Goal: Check status: Check status

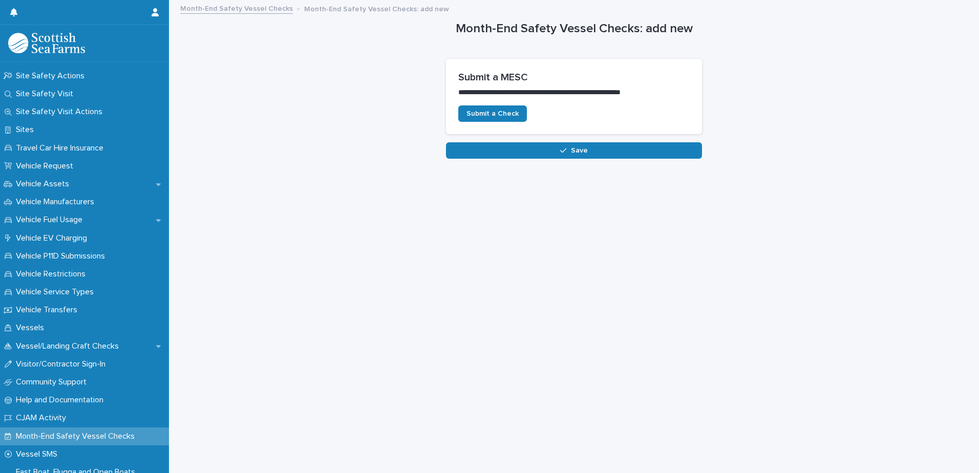
scroll to position [734, 0]
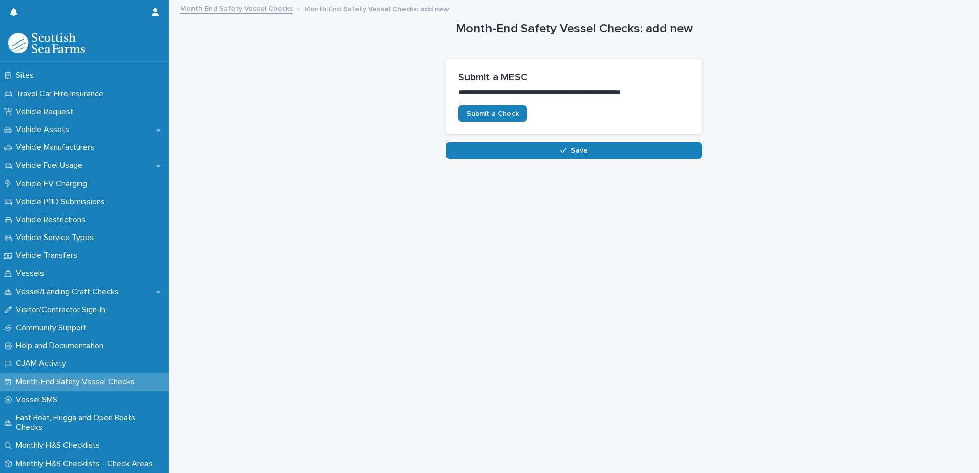
click at [115, 380] on p "Month-End Safety Vessel Checks" at bounding box center [77, 382] width 131 height 10
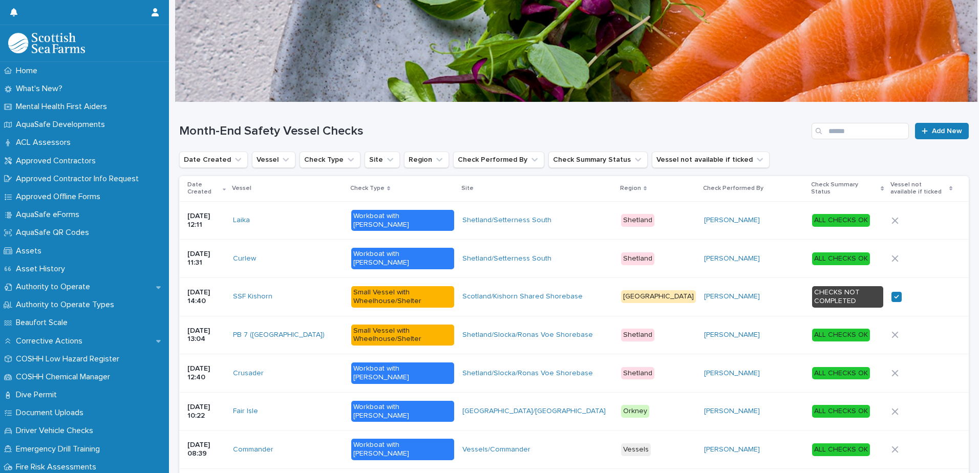
click at [115, 380] on p "COSHH Chemical Manager" at bounding box center [65, 377] width 107 height 10
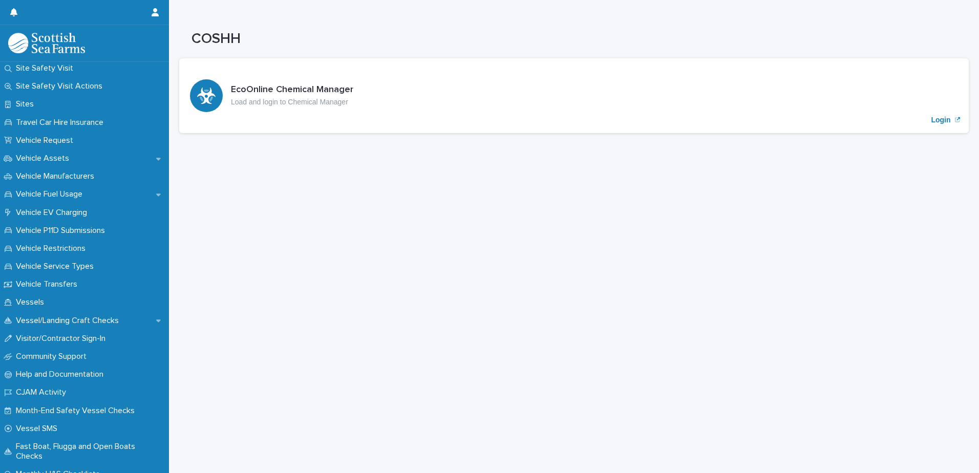
scroll to position [734, 0]
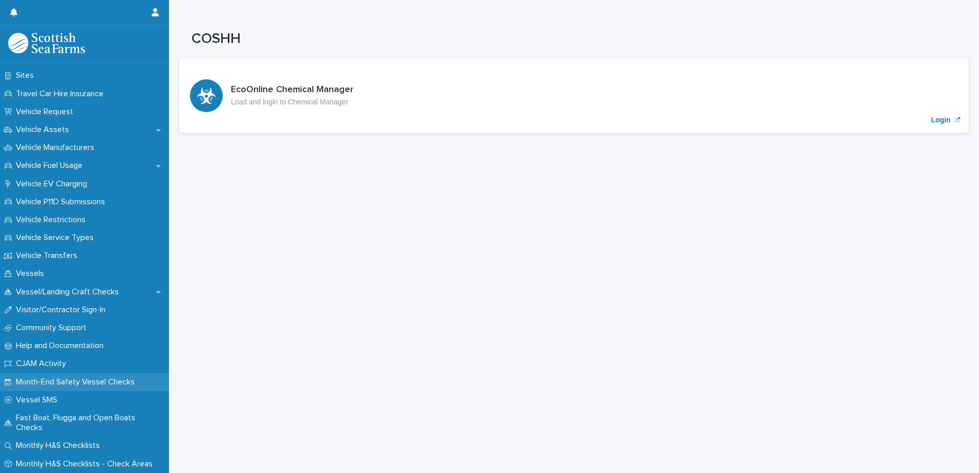
click at [90, 379] on p "Month-End Safety Vessel Checks" at bounding box center [77, 382] width 131 height 10
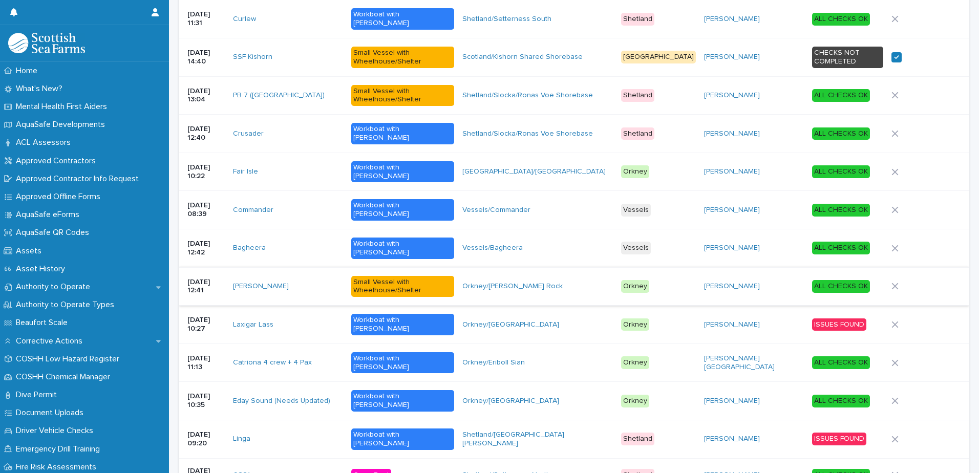
scroll to position [244, 0]
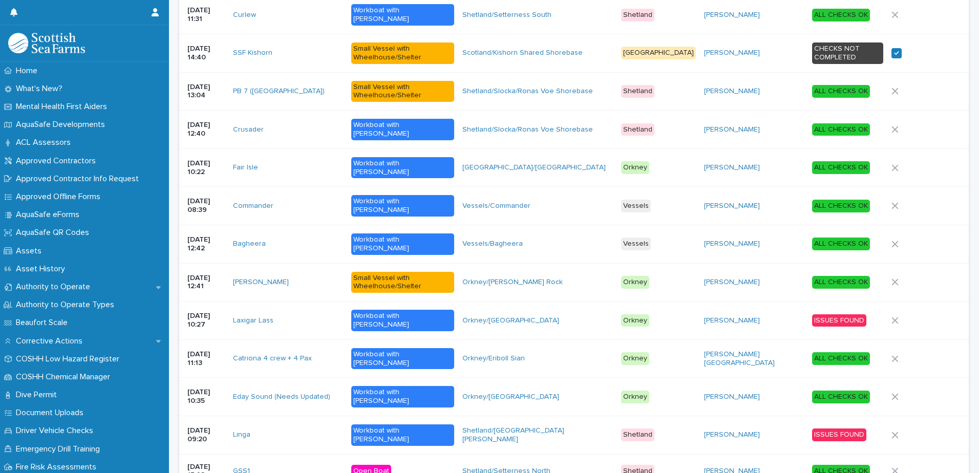
click at [324, 431] on div "Linga" at bounding box center [288, 435] width 110 height 9
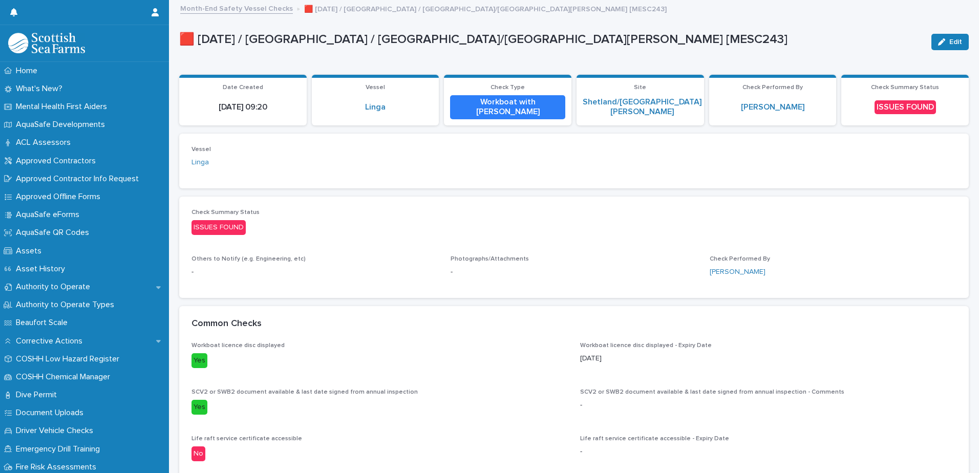
click at [244, 5] on link "Month-End Safety Vessel Checks" at bounding box center [236, 8] width 113 height 12
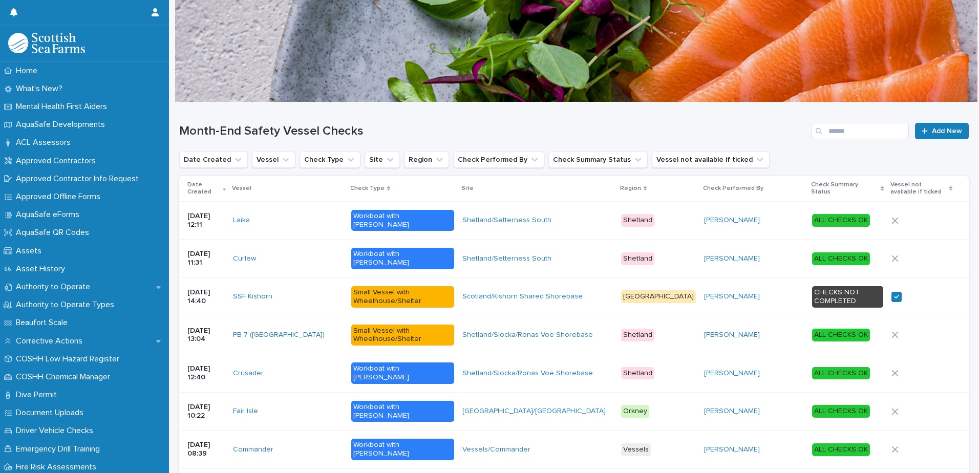
click at [334, 216] on div "Laika" at bounding box center [288, 220] width 110 height 9
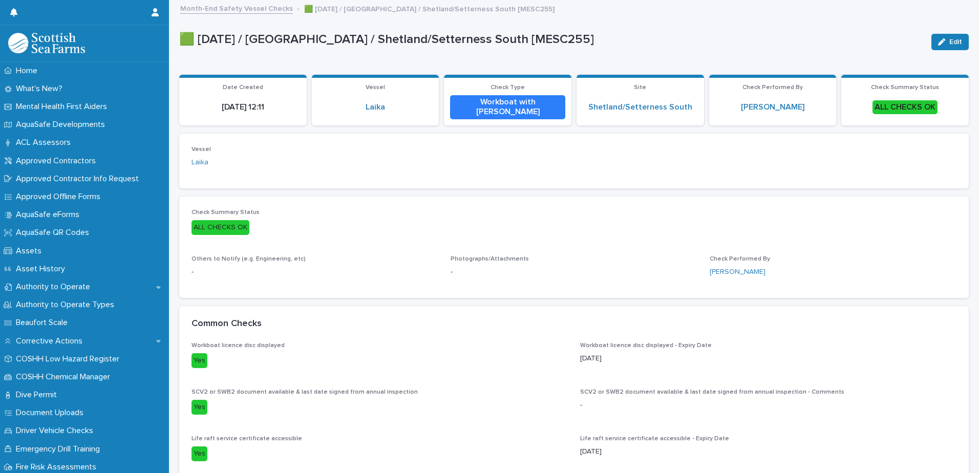
click at [229, 4] on link "Month-End Safety Vessel Checks" at bounding box center [236, 8] width 113 height 12
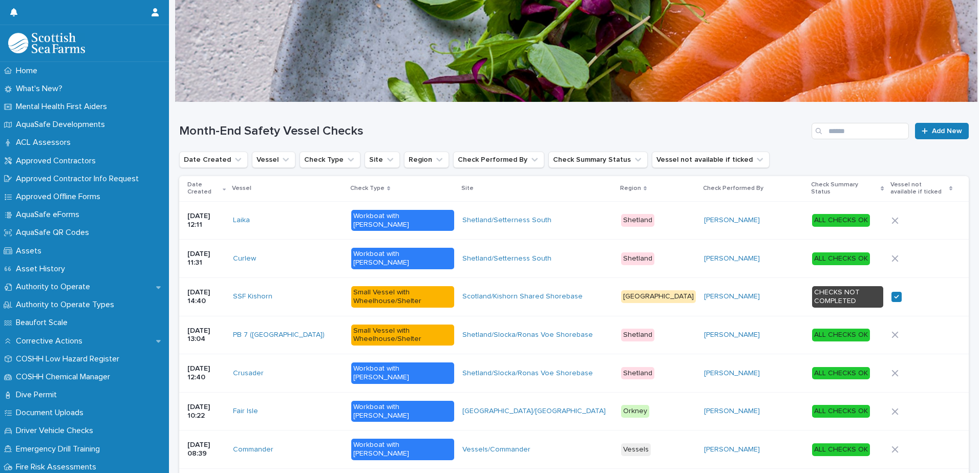
click at [325, 250] on div "Curlew" at bounding box center [288, 258] width 110 height 17
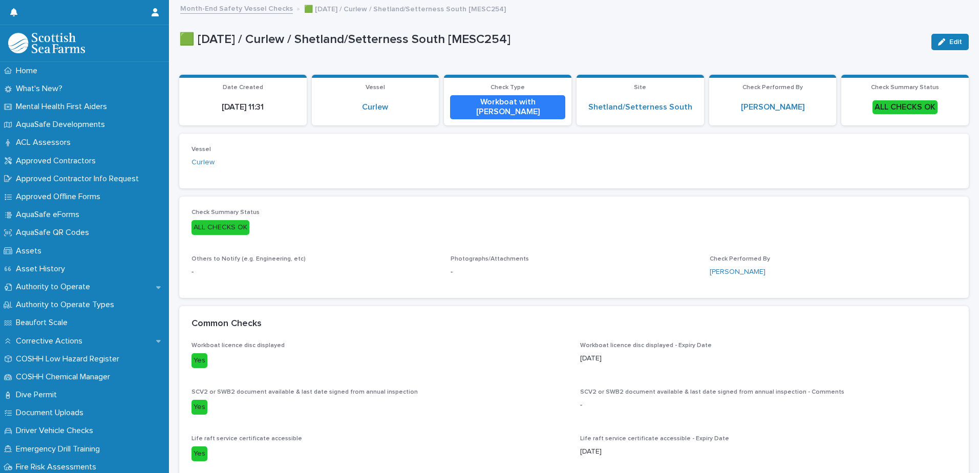
click at [221, 9] on link "Month-End Safety Vessel Checks" at bounding box center [236, 8] width 113 height 12
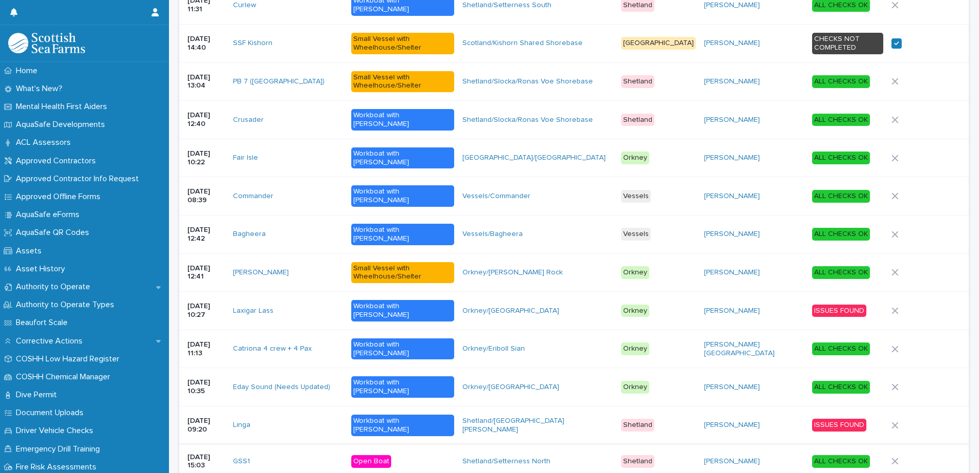
scroll to position [254, 0]
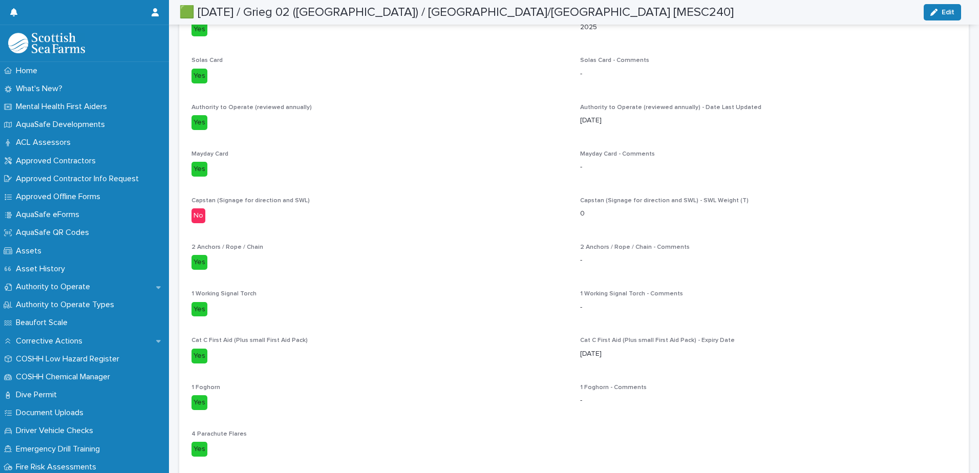
scroll to position [1042, 0]
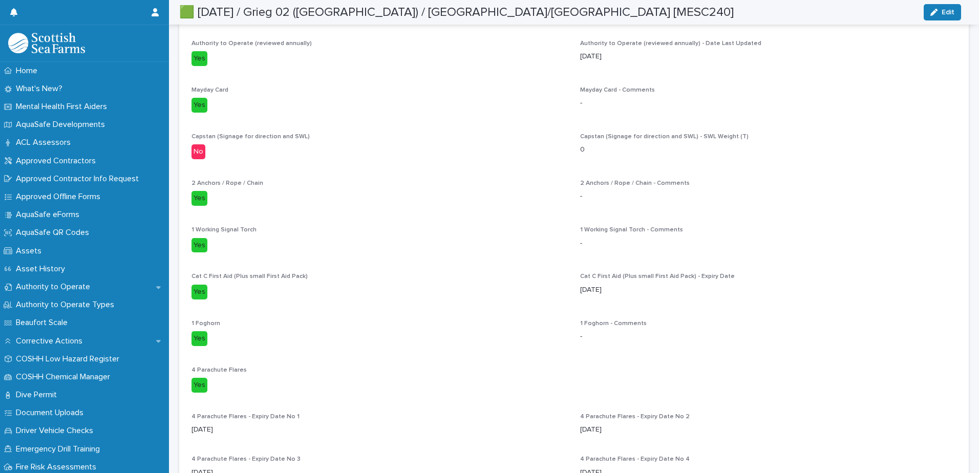
click at [455, 364] on div "Workboat licence disc displayed Yes Workboat licence disc displayed - Expiry Da…" at bounding box center [574, 386] width 765 height 2299
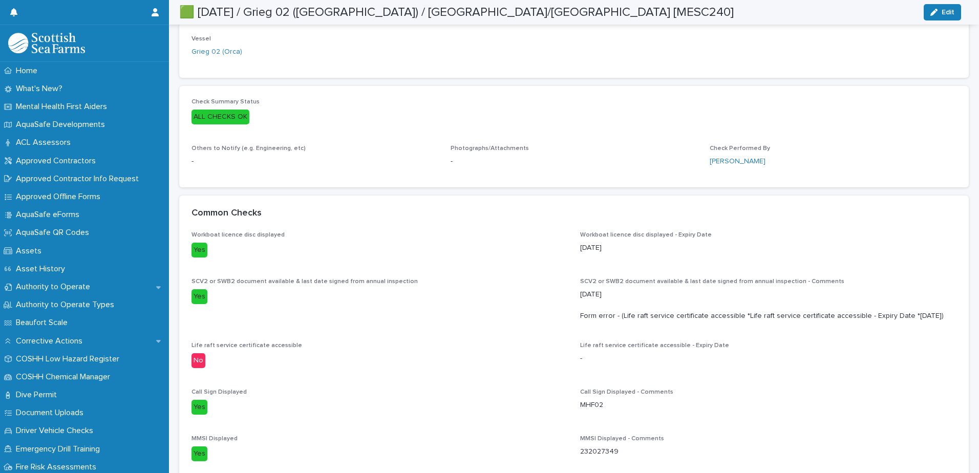
scroll to position [0, 0]
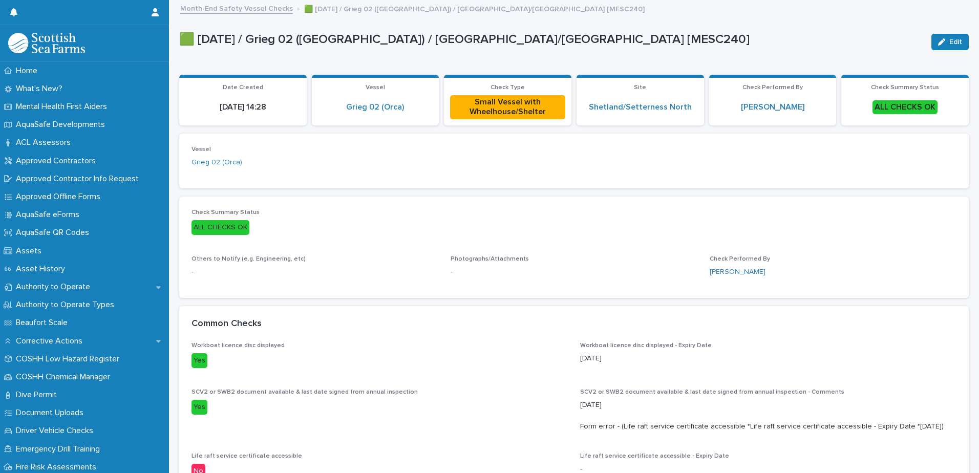
click at [209, 9] on link "Month-End Safety Vessel Checks" at bounding box center [236, 8] width 113 height 12
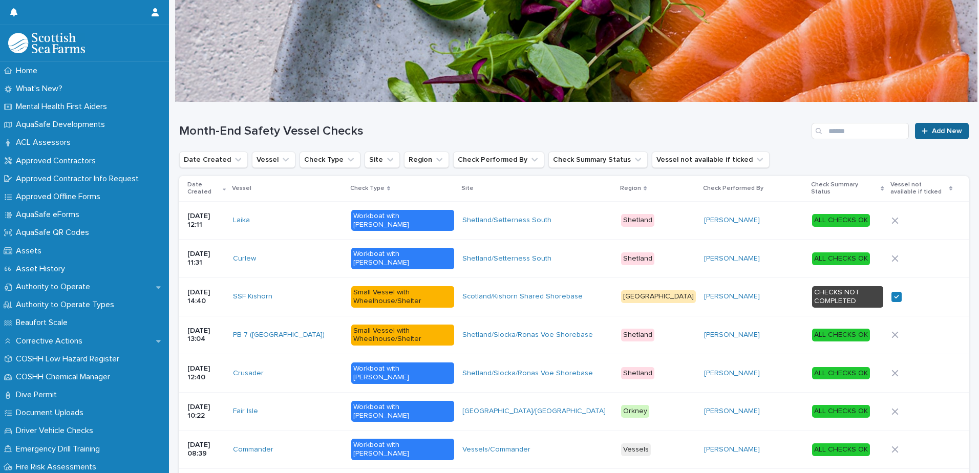
click at [932, 131] on span "Add New" at bounding box center [947, 131] width 30 height 7
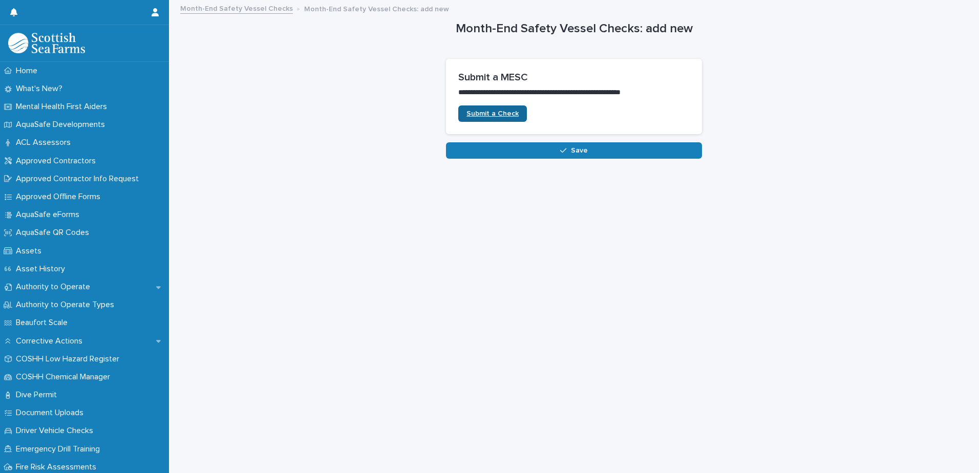
click at [482, 109] on link "Submit a Check" at bounding box center [492, 113] width 69 height 16
